Goal: Navigation & Orientation: Find specific page/section

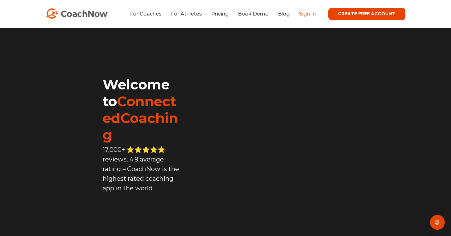
click at [304, 11] on link "Sign In" at bounding box center [307, 14] width 17 height 6
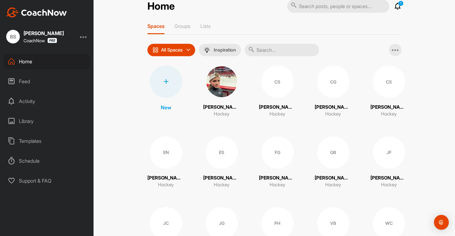
scroll to position [15, 0]
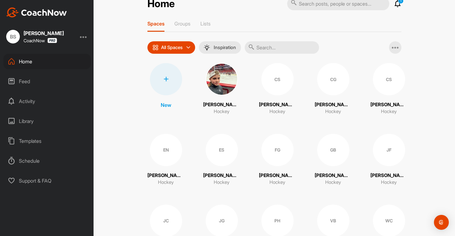
click at [269, 89] on div "CS" at bounding box center [278, 79] width 32 height 32
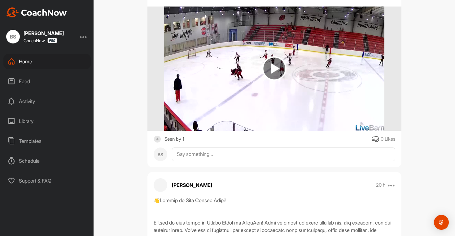
scroll to position [209, 0]
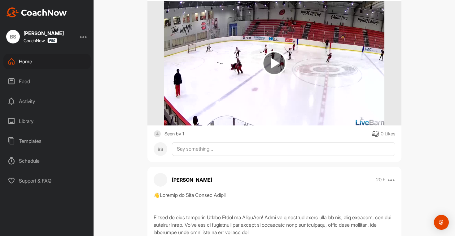
click at [178, 134] on div "Seen by 1" at bounding box center [175, 134] width 20 height 8
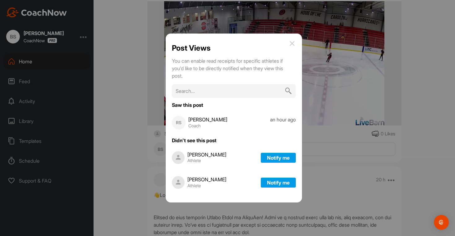
click at [289, 42] on img at bounding box center [292, 43] width 7 height 7
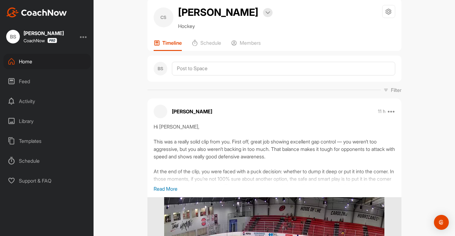
scroll to position [0, 0]
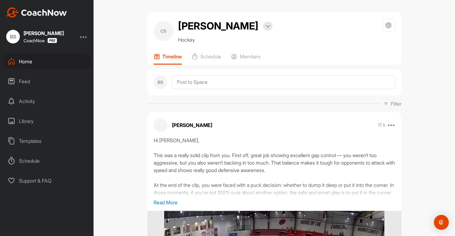
click at [28, 59] on div "Home" at bounding box center [46, 61] width 87 height 15
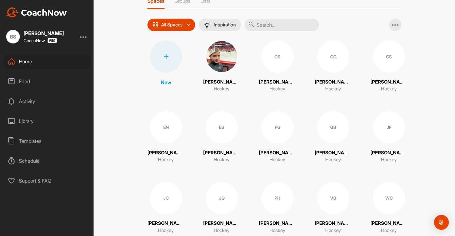
scroll to position [11, 0]
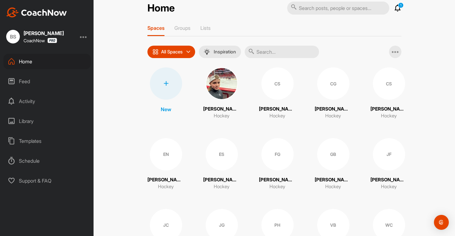
click at [25, 122] on div "Library" at bounding box center [46, 120] width 87 height 15
